Goal: Task Accomplishment & Management: Use online tool/utility

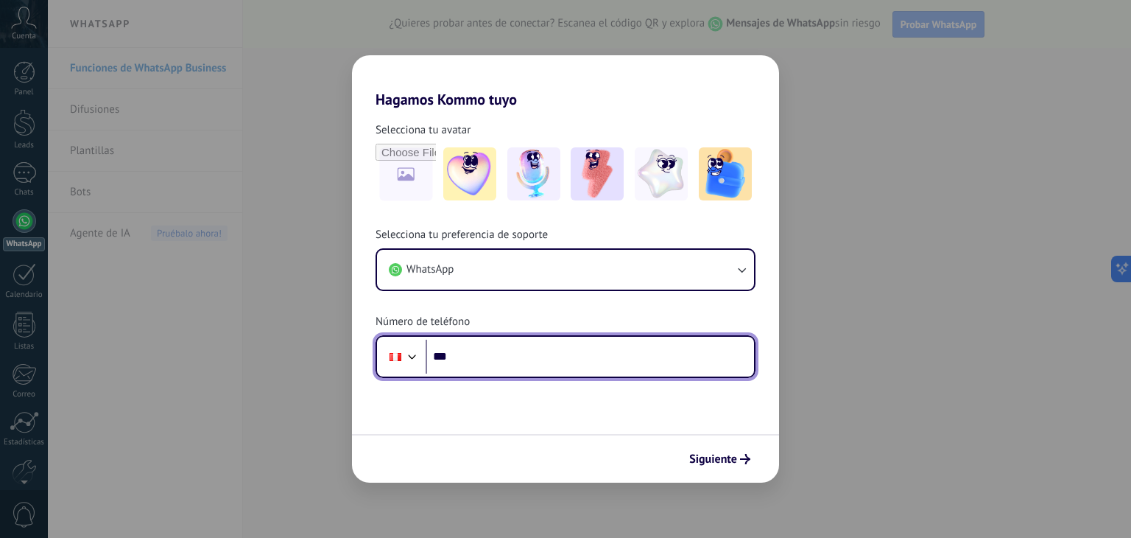
click at [502, 345] on input "***" at bounding box center [590, 357] width 329 height 34
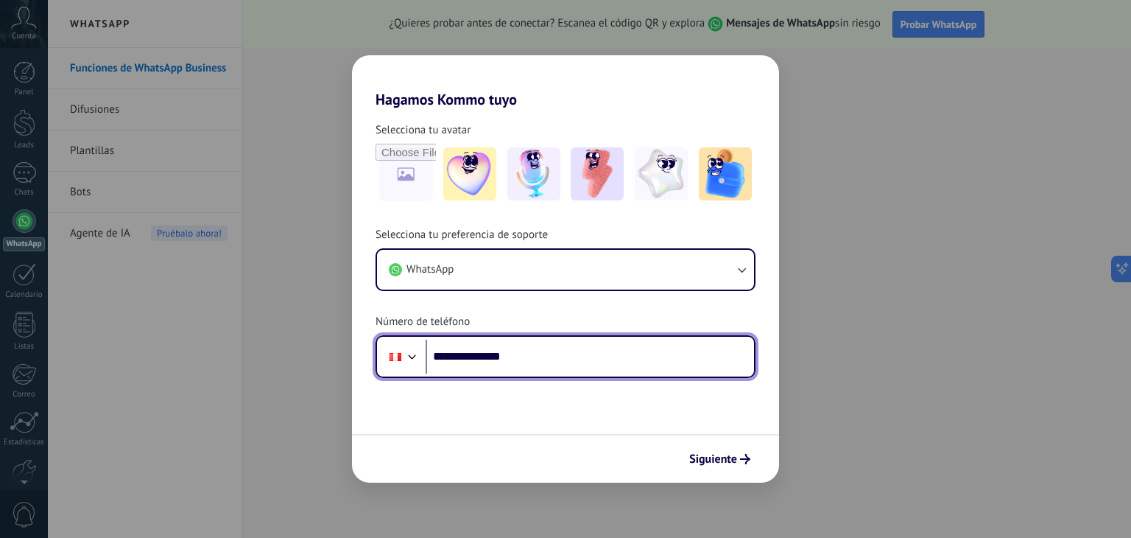
type input "**********"
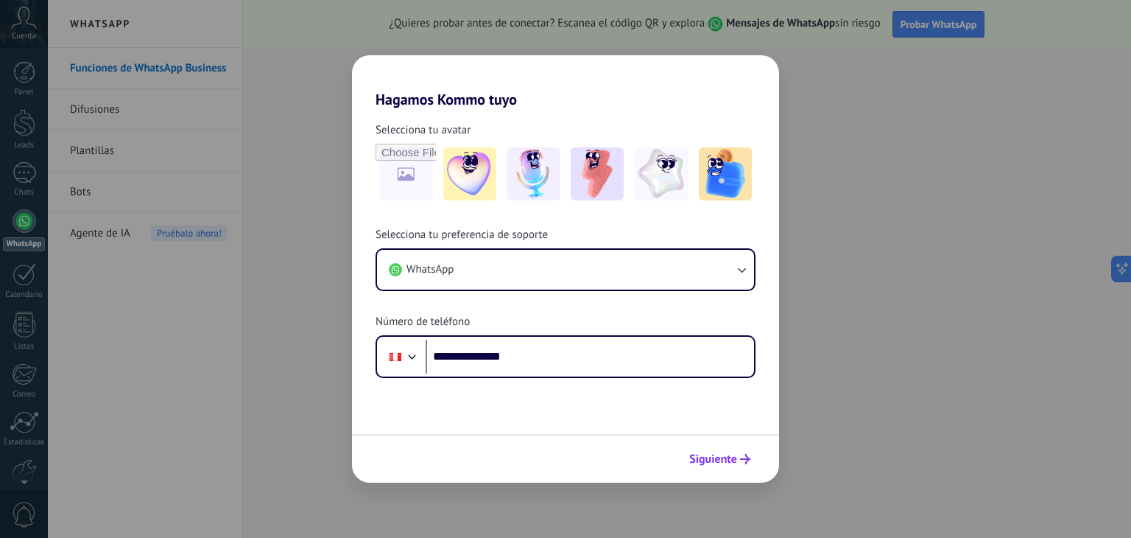
click at [707, 456] on span "Siguiente" at bounding box center [713, 459] width 48 height 10
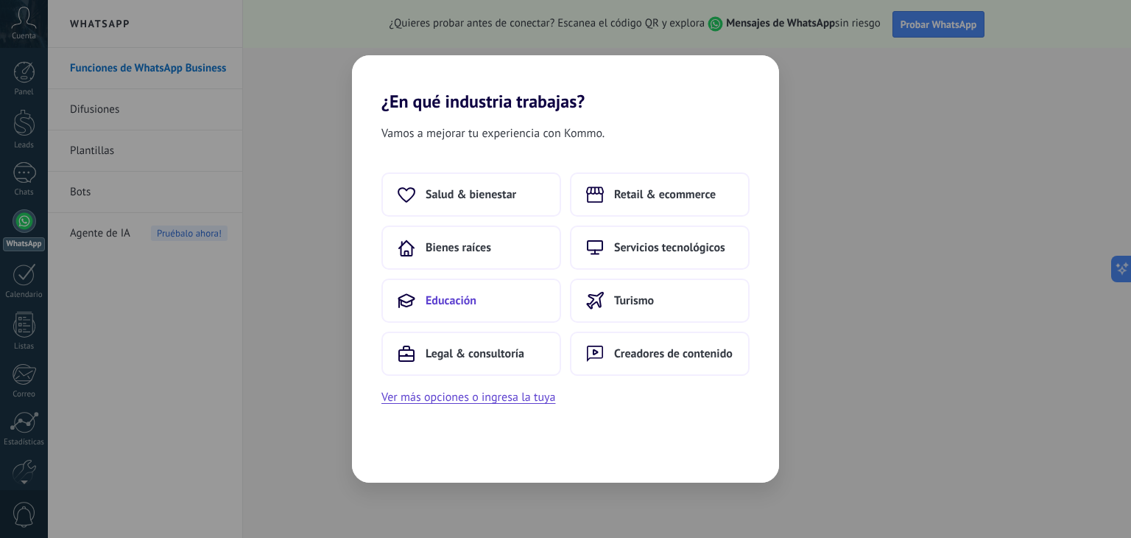
click at [486, 298] on button "Educación" at bounding box center [472, 300] width 180 height 44
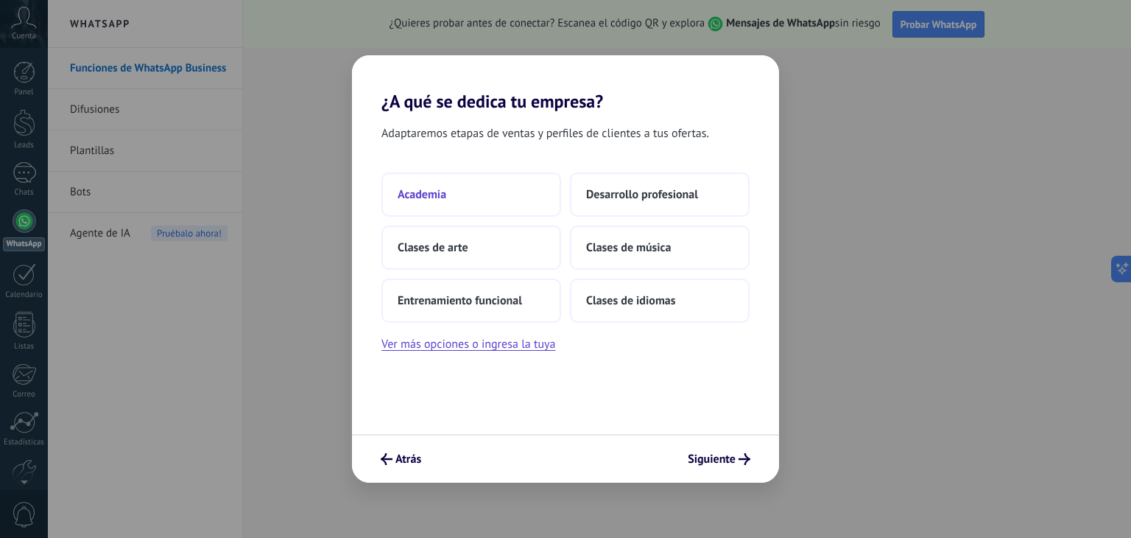
click at [476, 196] on button "Academia" at bounding box center [472, 194] width 180 height 44
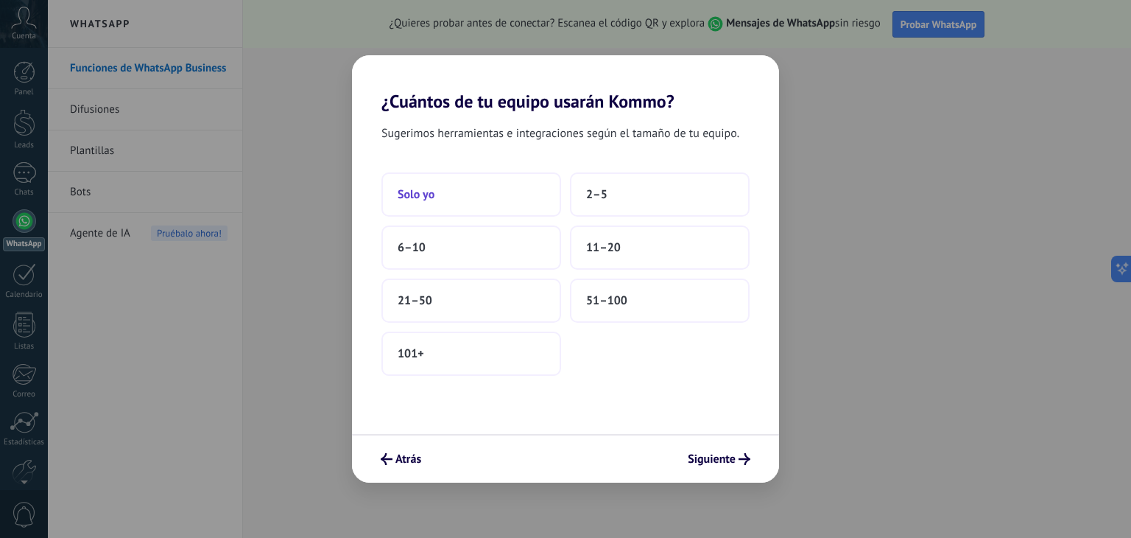
click at [492, 183] on button "Solo yo" at bounding box center [472, 194] width 180 height 44
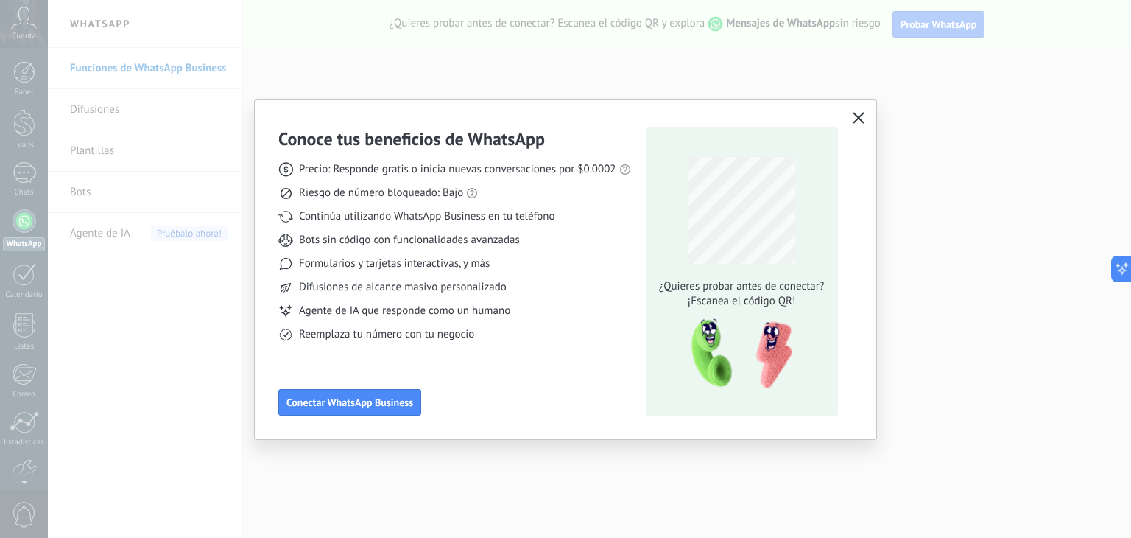
click at [857, 113] on icon "button" at bounding box center [859, 118] width 12 height 12
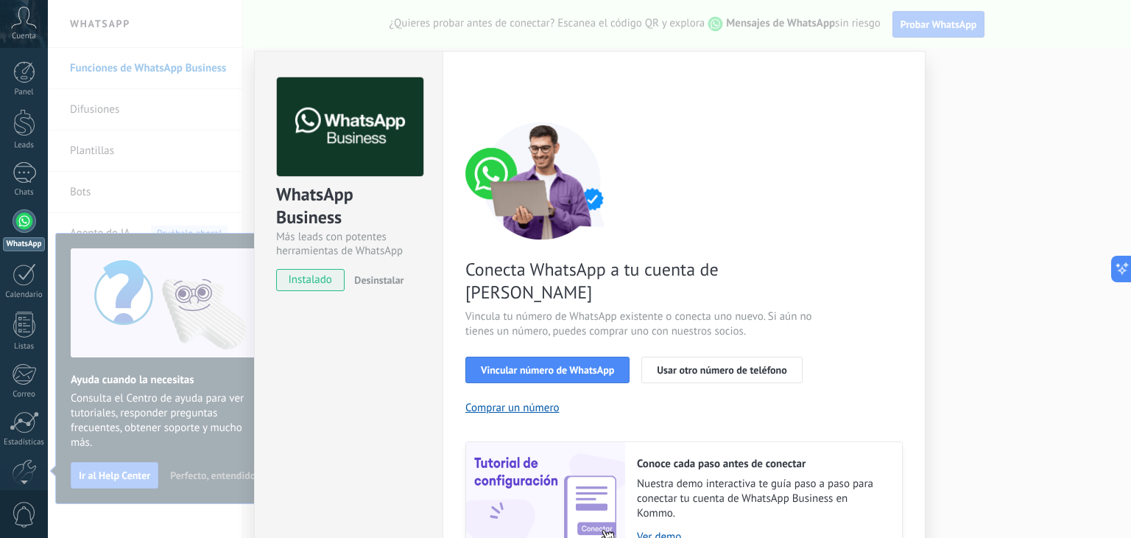
click at [977, 295] on div "WhatsApp Business Más leads con potentes herramientas de WhatsApp instalado Des…" at bounding box center [590, 269] width 1084 height 538
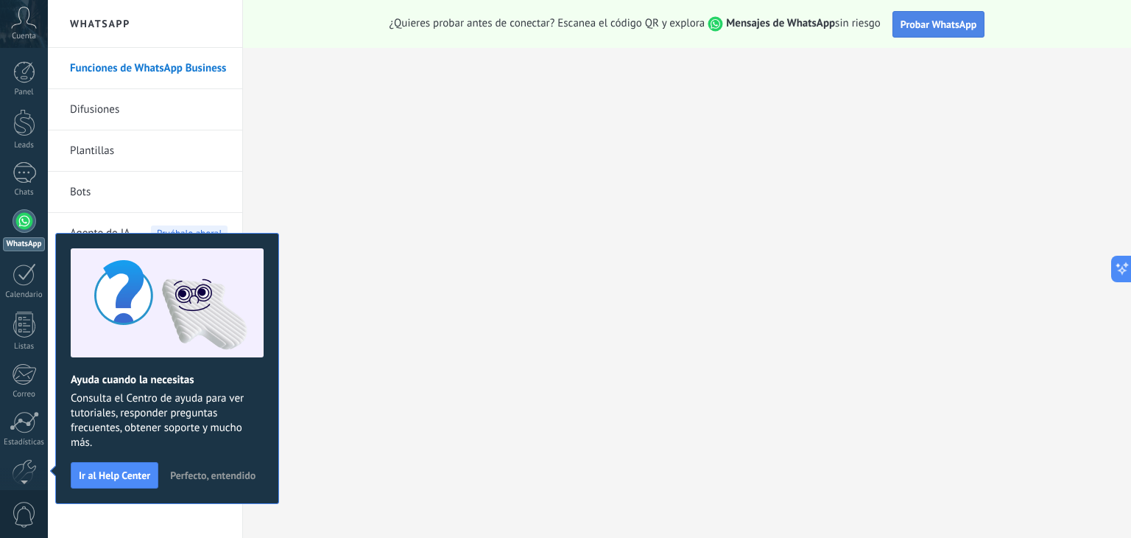
click at [931, 26] on span "Probar WhatsApp" at bounding box center [939, 24] width 77 height 13
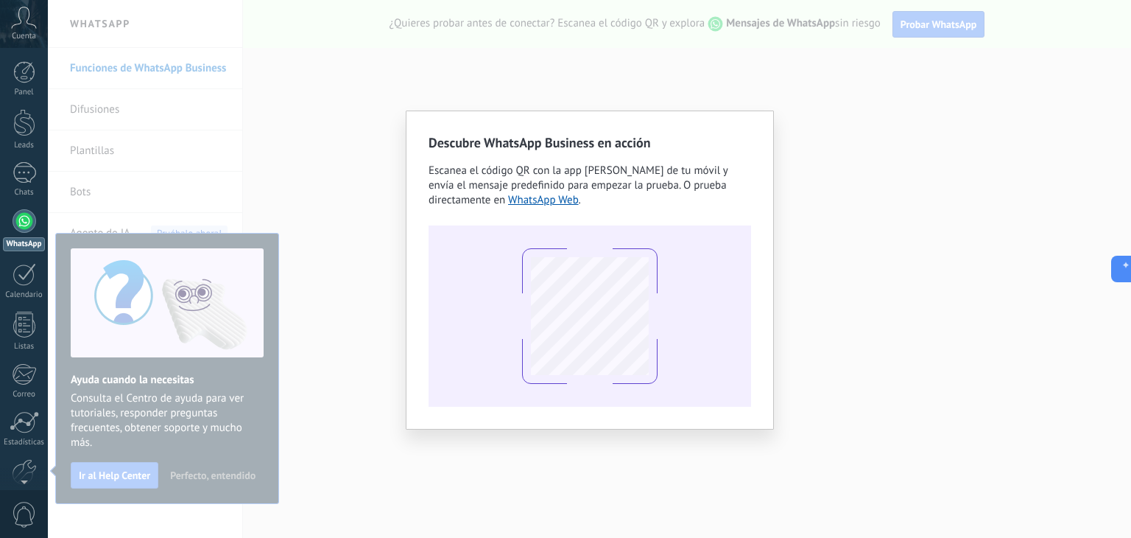
click at [887, 182] on div "Descubre WhatsApp Business en acción Escanea el código QR con la app [PERSON_NA…" at bounding box center [590, 269] width 1084 height 538
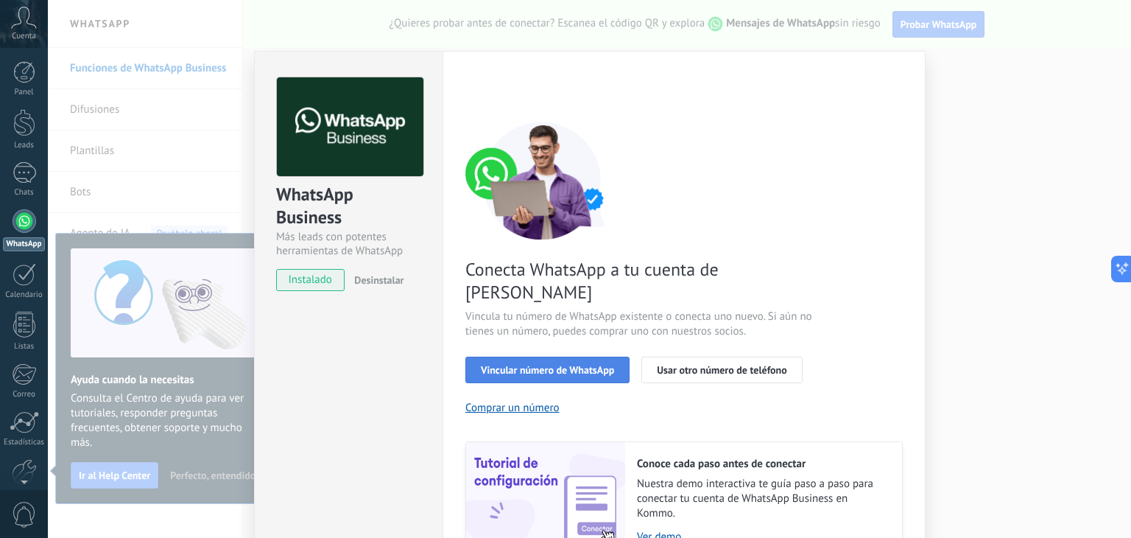
click at [580, 357] on button "Vincular número de WhatsApp" at bounding box center [548, 370] width 164 height 27
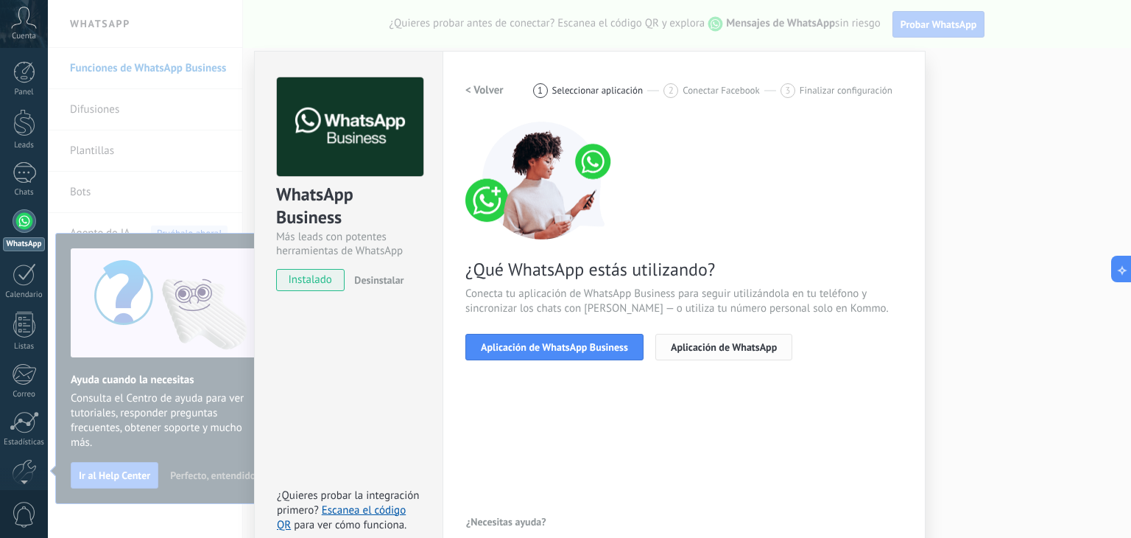
click at [776, 349] on button "Aplicación de WhatsApp" at bounding box center [724, 347] width 137 height 27
